Goal: Find specific page/section: Find specific page/section

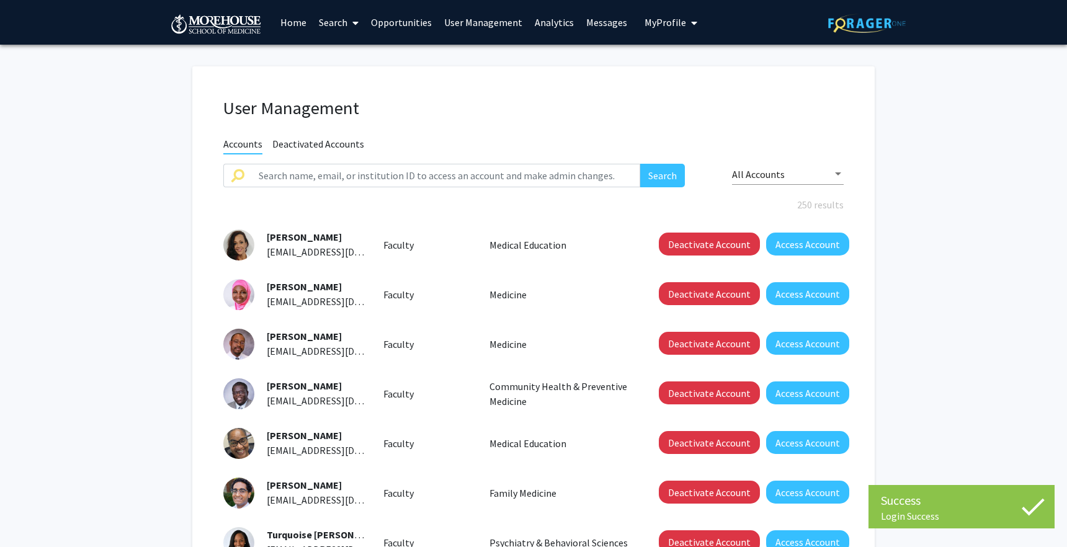
click at [554, 20] on link "Analytics" at bounding box center [553, 22] width 51 height 43
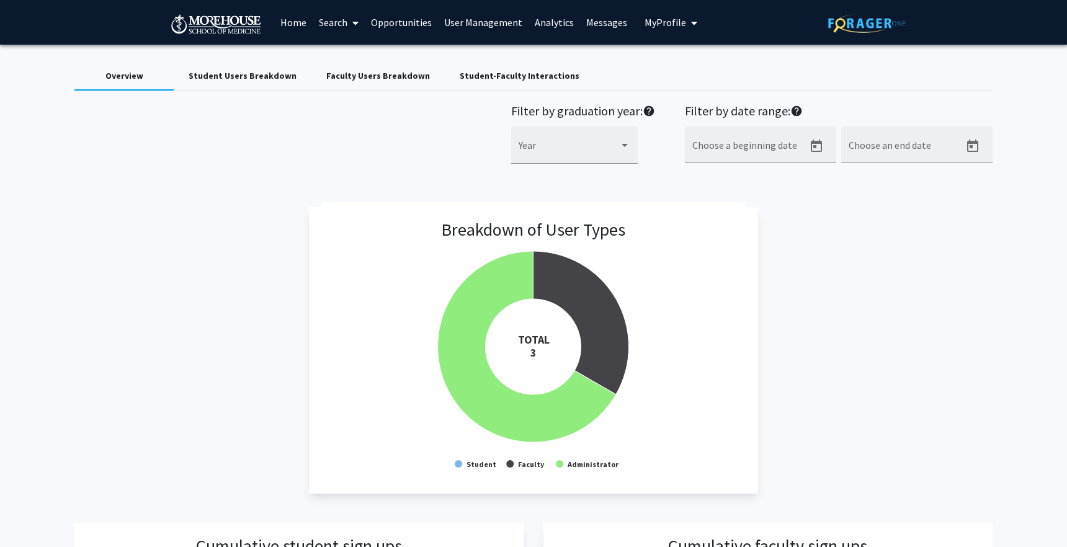
click at [470, 20] on link "User Management" at bounding box center [483, 22] width 91 height 43
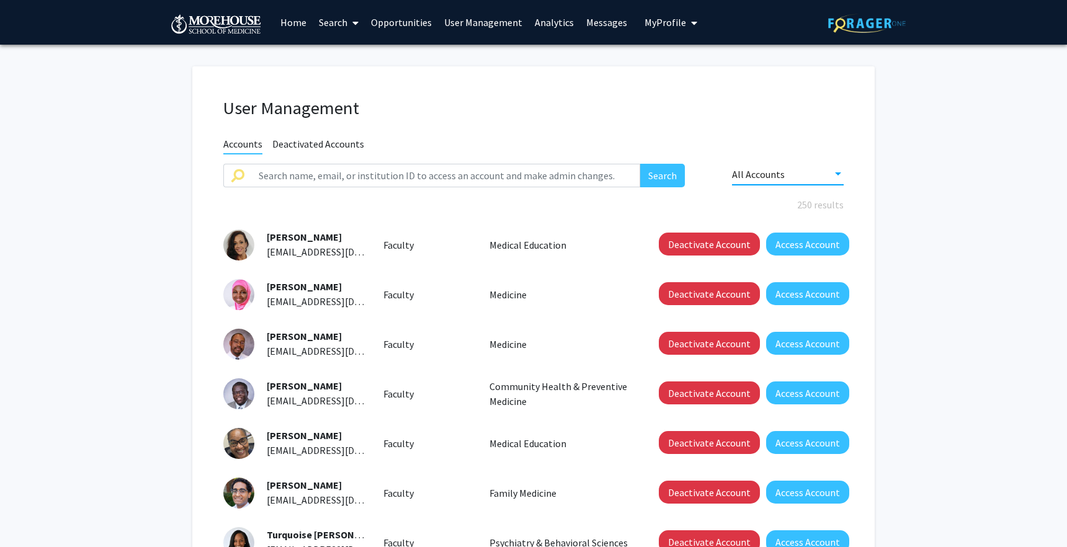
click at [771, 176] on span "All Accounts" at bounding box center [758, 174] width 53 height 12
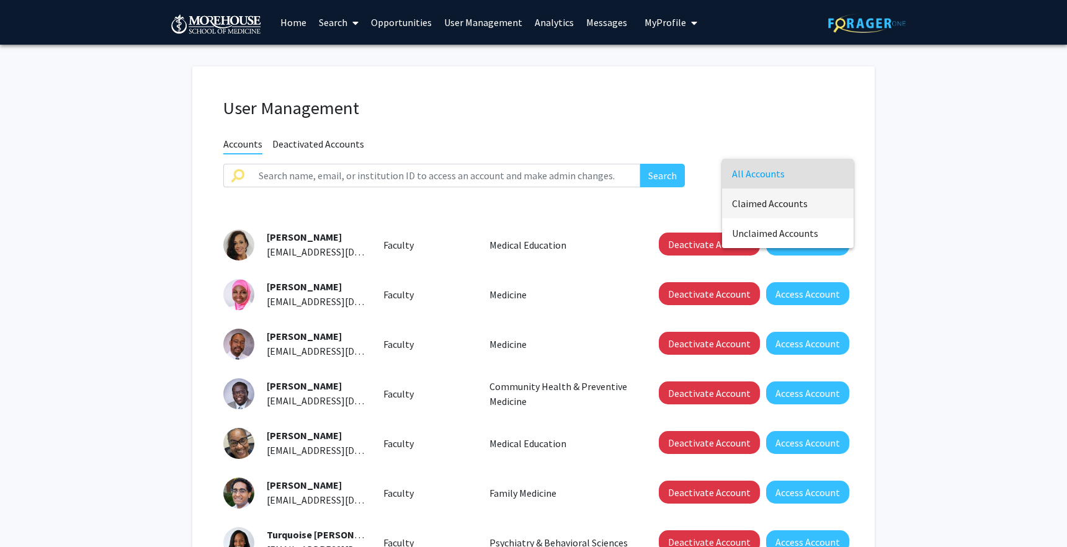
click at [778, 198] on span "Claimed Accounts" at bounding box center [788, 204] width 112 height 30
